Goal: Navigation & Orientation: Find specific page/section

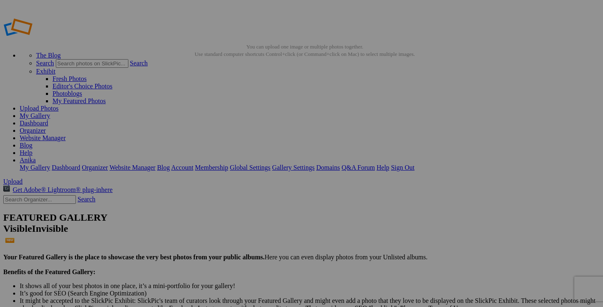
click at [48, 119] on link "Dashboard" at bounding box center [34, 122] width 28 height 7
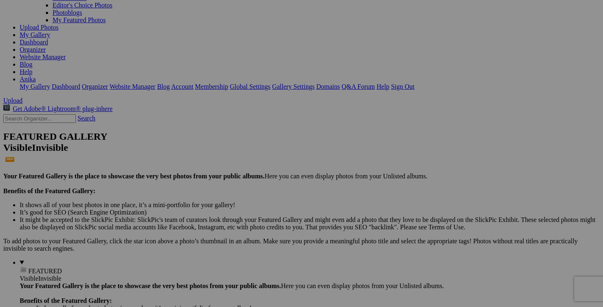
scroll to position [94, 0]
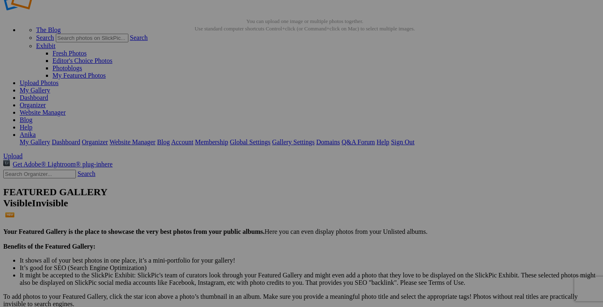
scroll to position [40, 0]
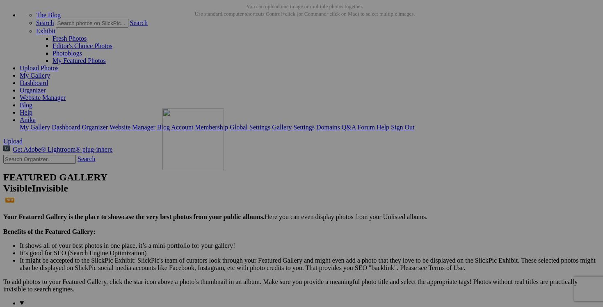
drag, startPoint x: 422, startPoint y: 173, endPoint x: 216, endPoint y: 177, distance: 205.6
drag, startPoint x: 367, startPoint y: 100, endPoint x: 514, endPoint y: 84, distance: 147.8
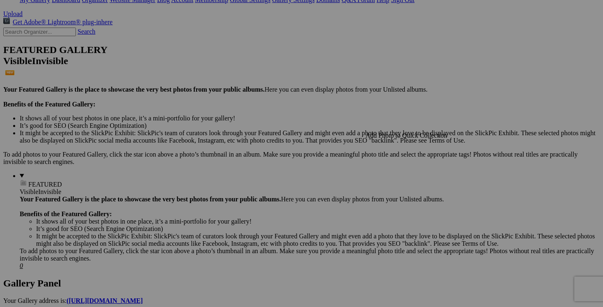
scroll to position [169, 0]
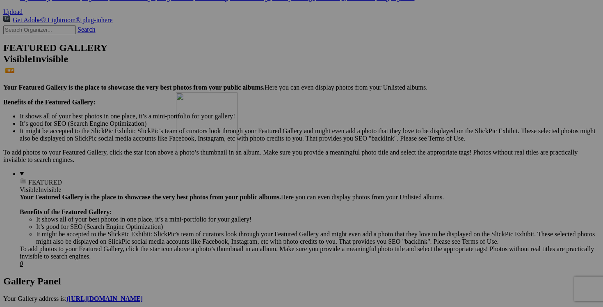
drag, startPoint x: 448, startPoint y: 174, endPoint x: 294, endPoint y: 164, distance: 154.2
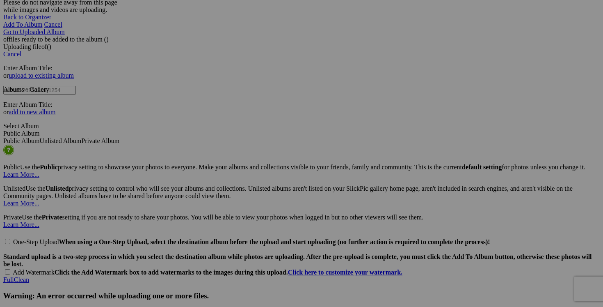
scroll to position [1697, 0]
